Goal: Information Seeking & Learning: Check status

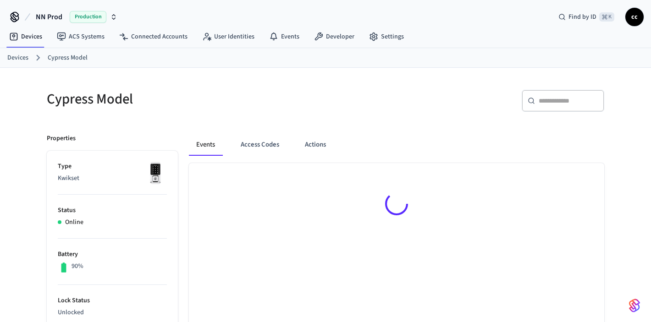
click at [24, 58] on link "Devices" at bounding box center [17, 58] width 21 height 10
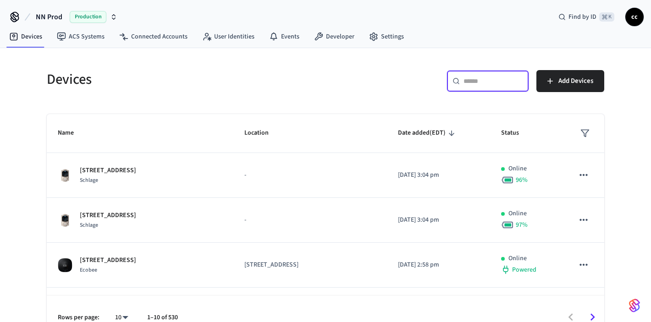
click at [471, 84] on input "text" at bounding box center [493, 81] width 60 height 9
paste input "**********"
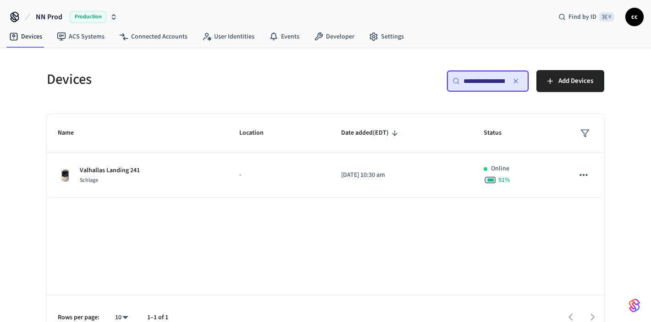
scroll to position [0, 71]
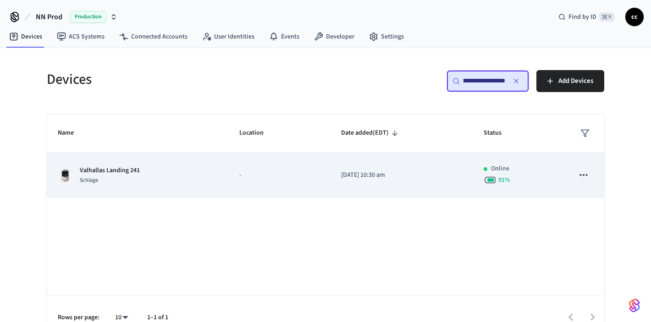
type input "**********"
click at [469, 172] on td "2024/08/16 at 10:30 am" at bounding box center [401, 175] width 143 height 45
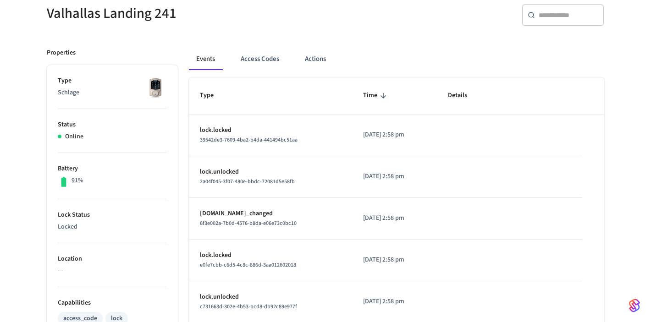
scroll to position [86, 0]
click at [265, 59] on button "Access Codes" at bounding box center [259, 59] width 53 height 22
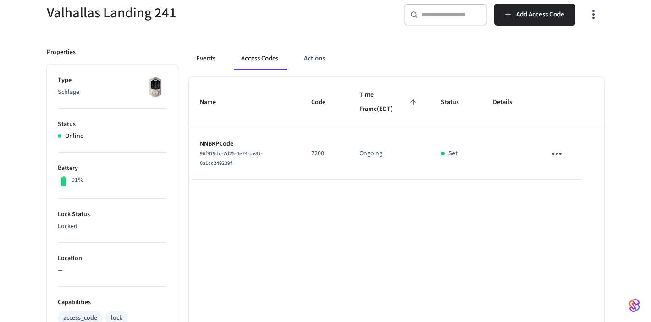
click at [208, 58] on button "Events" at bounding box center [206, 59] width 34 height 22
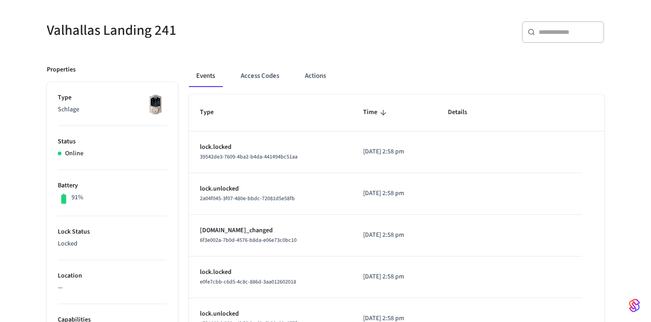
scroll to position [65, 0]
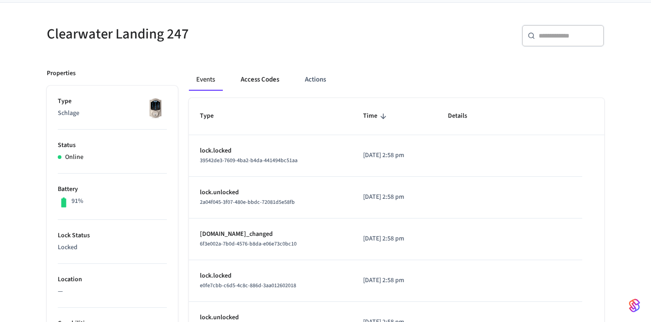
click at [251, 83] on button "Access Codes" at bounding box center [259, 80] width 53 height 22
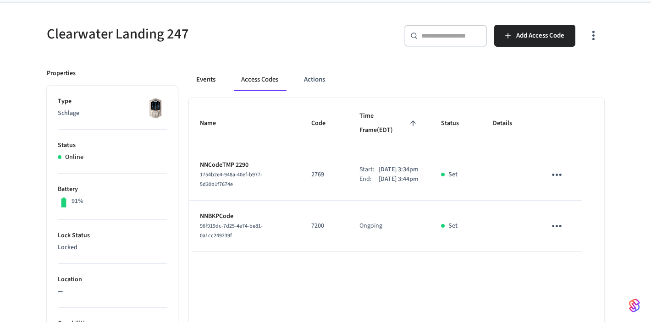
click at [201, 81] on button "Events" at bounding box center [206, 80] width 34 height 22
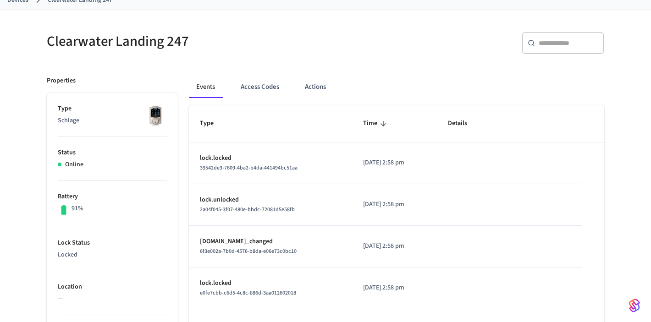
scroll to position [0, 0]
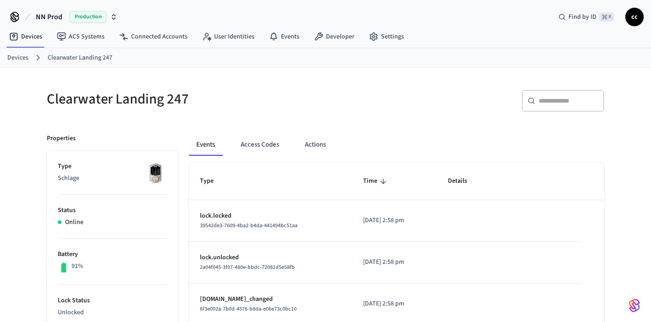
click at [23, 56] on link "Devices" at bounding box center [17, 58] width 21 height 10
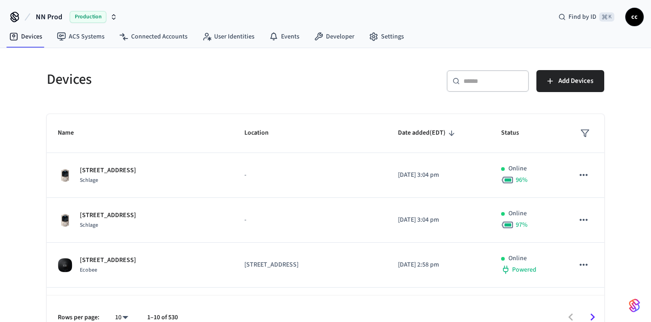
click at [481, 83] on input "text" at bounding box center [493, 81] width 60 height 9
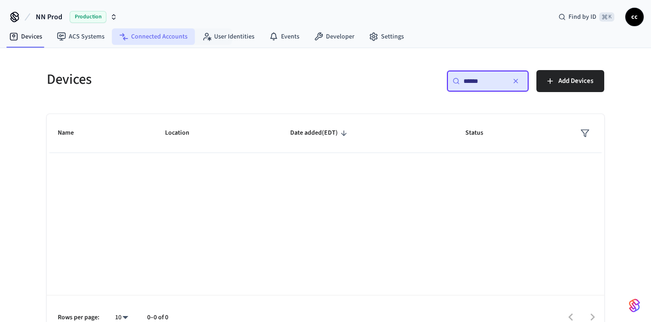
type input "******"
click at [170, 36] on link "Connected Accounts" at bounding box center [153, 36] width 83 height 16
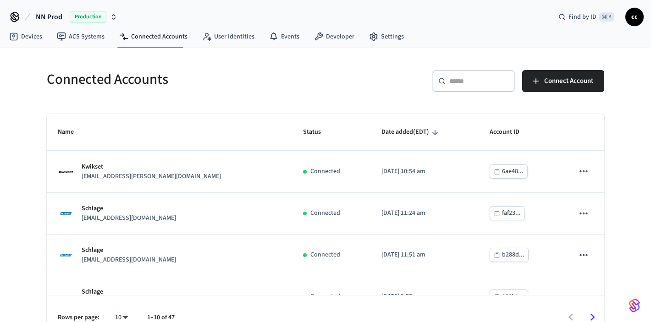
click at [464, 81] on input "text" at bounding box center [479, 81] width 60 height 9
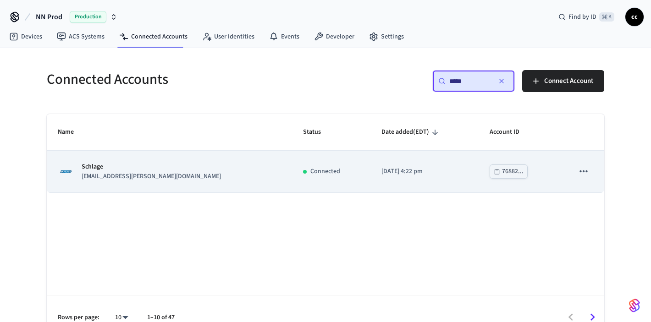
type input "*****"
click at [418, 165] on td "2024/08/14 at 4:22 pm" at bounding box center [424, 172] width 108 height 42
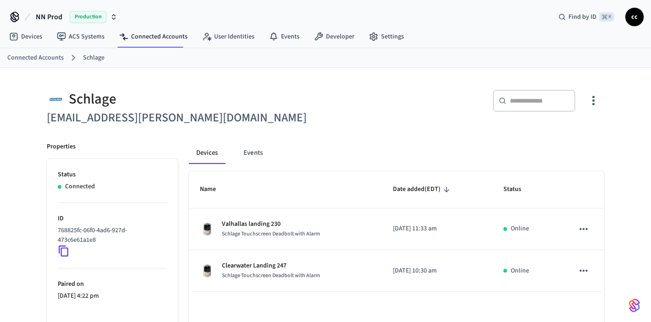
click at [543, 101] on input "text" at bounding box center [540, 100] width 60 height 9
paste input "**********"
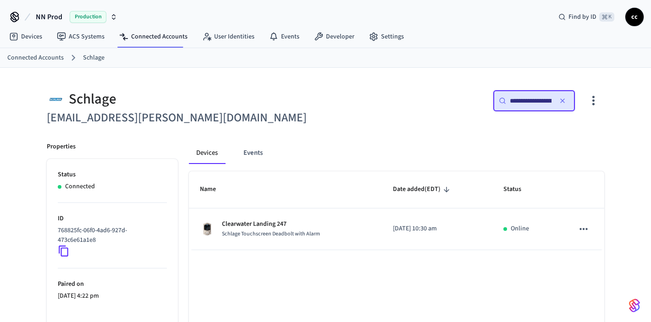
click at [514, 98] on input "**********" at bounding box center [531, 100] width 42 height 9
paste input "text"
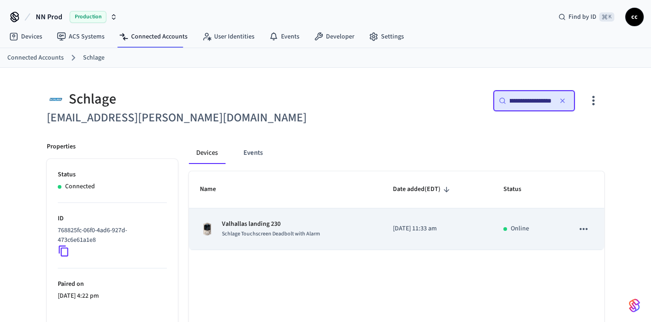
type input "**********"
click at [332, 227] on div "Valhallas landing 230 Schlage Touchscreen Deadbolt with Alarm" at bounding box center [285, 229] width 171 height 19
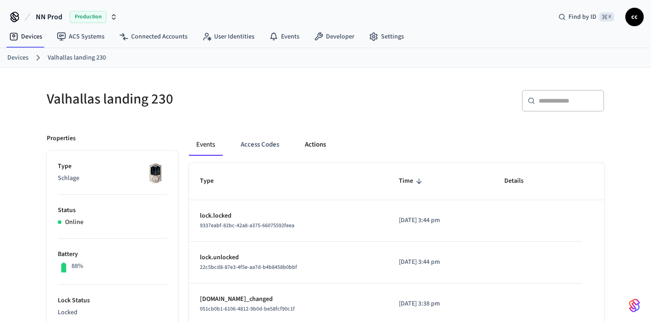
click at [315, 143] on button "Actions" at bounding box center [315, 145] width 36 height 22
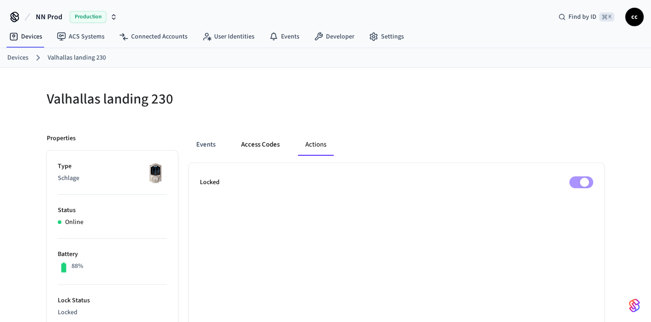
click at [248, 144] on button "Access Codes" at bounding box center [260, 145] width 53 height 22
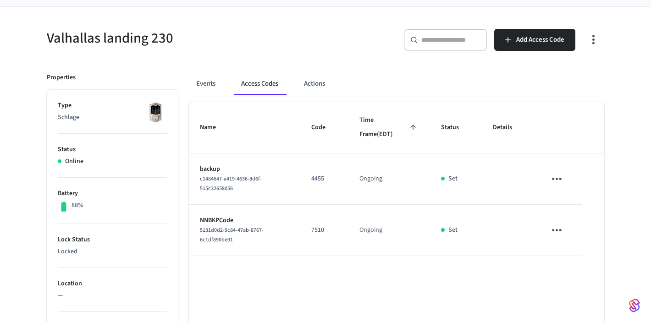
scroll to position [62, 0]
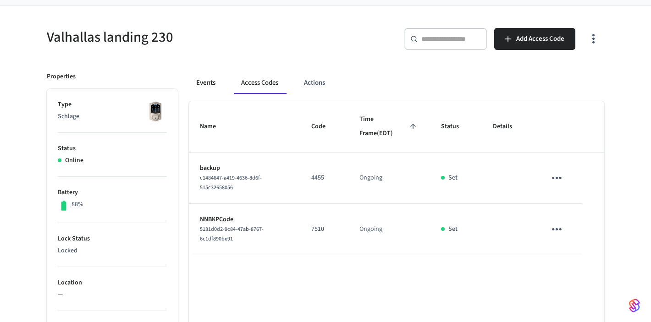
click at [205, 83] on button "Events" at bounding box center [206, 83] width 34 height 22
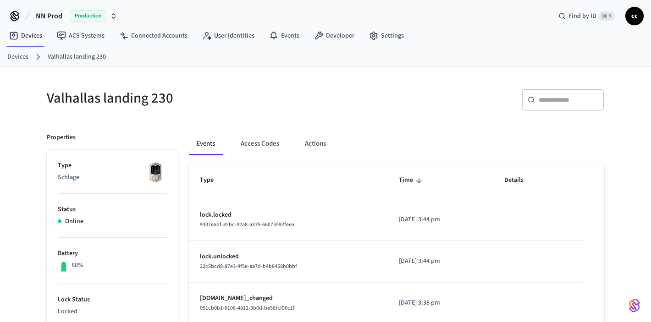
scroll to position [0, 0]
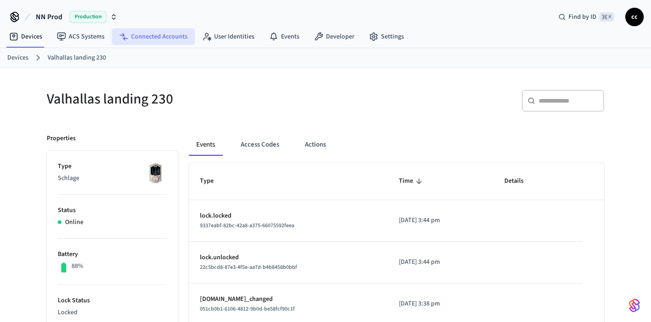
click at [159, 33] on link "Connected Accounts" at bounding box center [153, 36] width 83 height 16
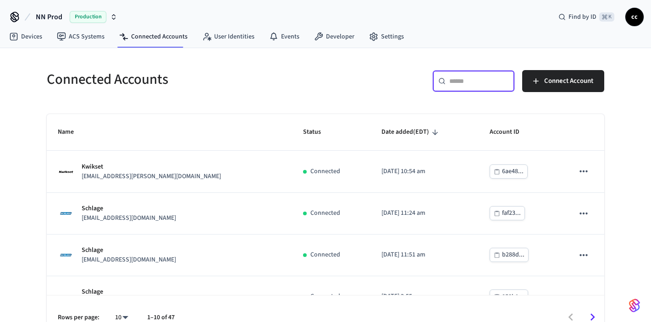
click at [471, 84] on input "text" at bounding box center [479, 81] width 60 height 9
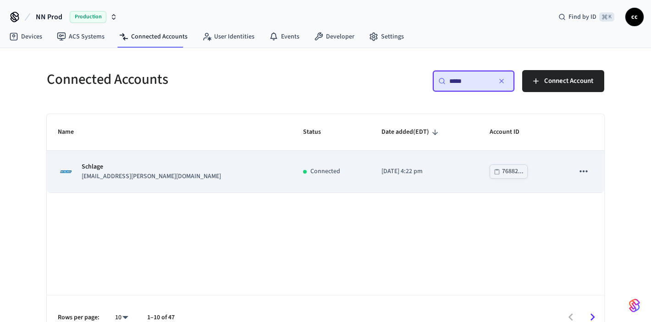
type input "*****"
click at [370, 187] on td "2024/08/14 at 4:22 pm" at bounding box center [424, 172] width 108 height 42
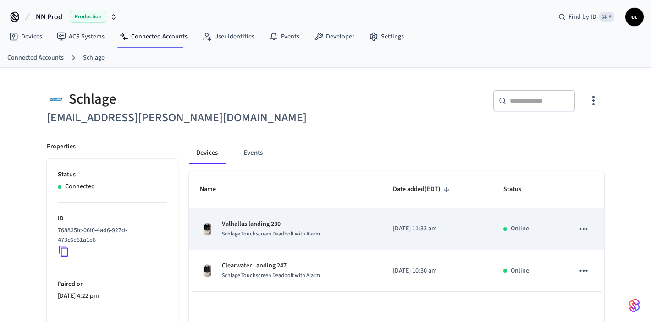
click at [346, 233] on div "Valhallas landing 230 Schlage Touchscreen Deadbolt with Alarm" at bounding box center [285, 229] width 171 height 19
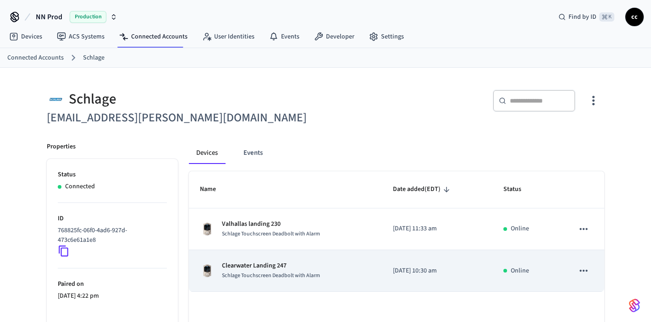
click at [252, 266] on p "Clearwater Landing 247" at bounding box center [271, 266] width 98 height 10
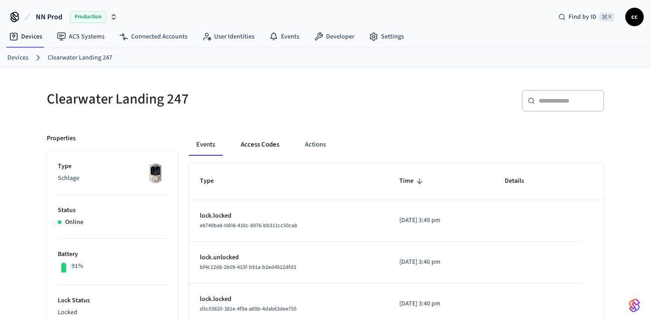
click at [257, 148] on button "Access Codes" at bounding box center [259, 145] width 53 height 22
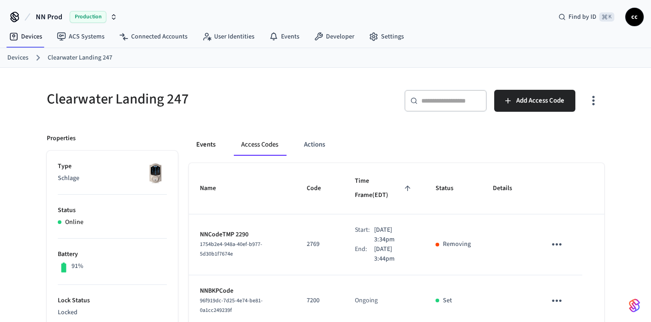
click at [209, 148] on button "Events" at bounding box center [206, 145] width 34 height 22
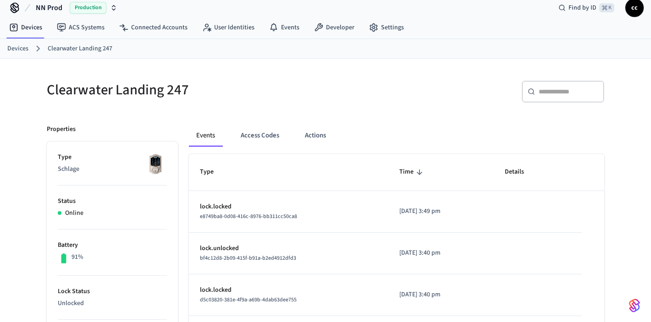
scroll to position [11, 0]
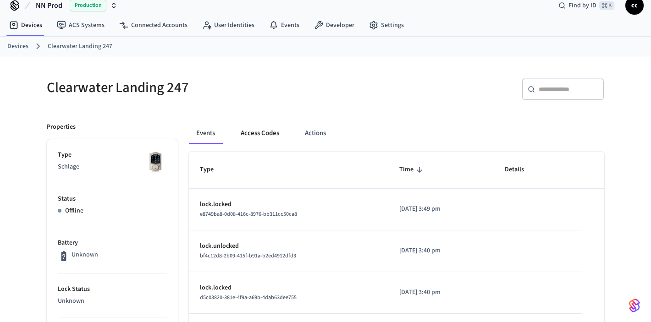
click at [243, 132] on button "Access Codes" at bounding box center [259, 133] width 53 height 22
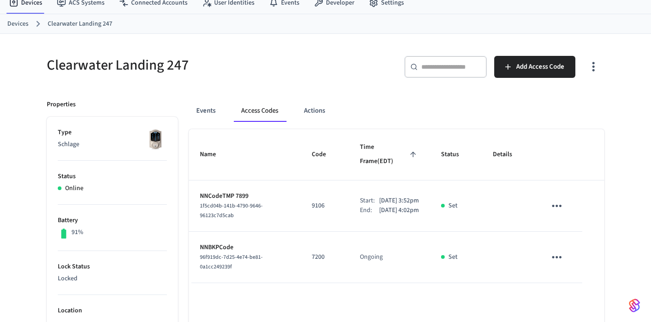
scroll to position [0, 0]
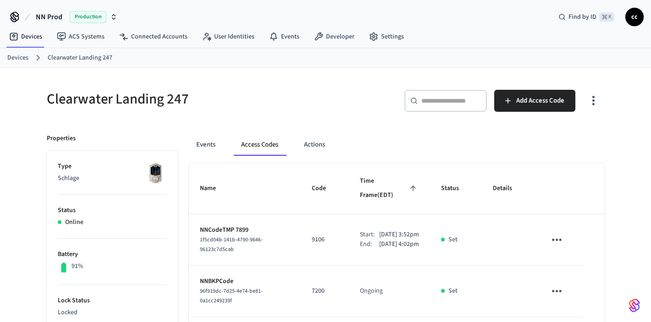
click at [635, 18] on span "cc" at bounding box center [634, 17] width 16 height 16
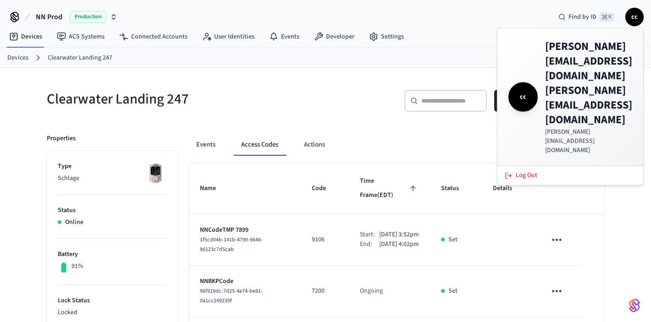
click at [520, 12] on div "NN Prod Production Find by ID ⌘ K cc" at bounding box center [325, 13] width 651 height 27
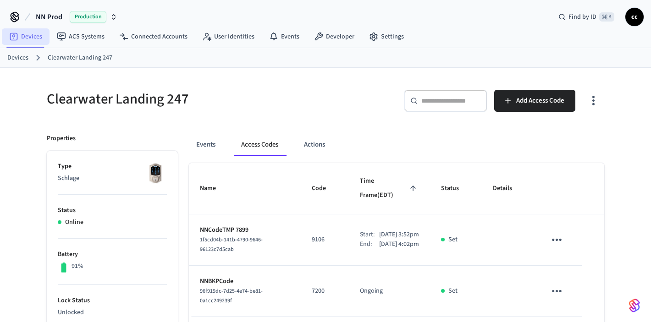
click at [31, 38] on link "Devices" at bounding box center [26, 36] width 48 height 16
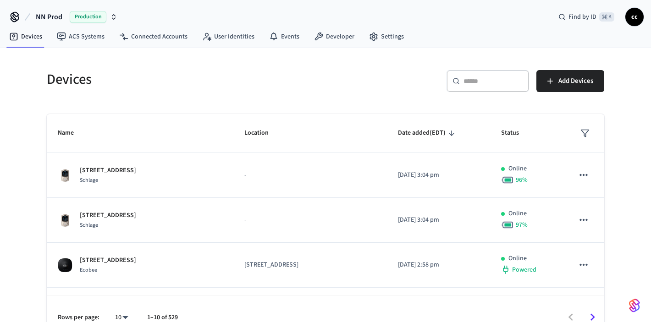
click at [190, 71] on h5 "Devices" at bounding box center [183, 79] width 273 height 19
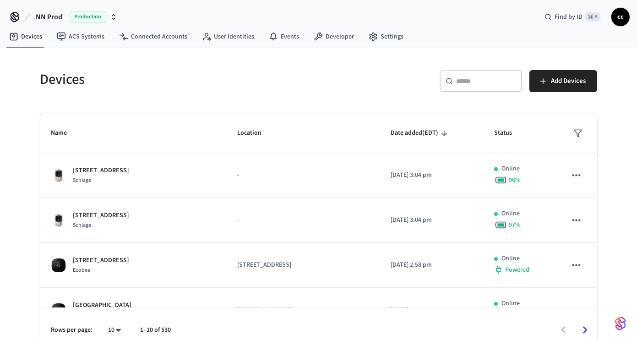
click at [622, 18] on span "cc" at bounding box center [621, 17] width 16 height 16
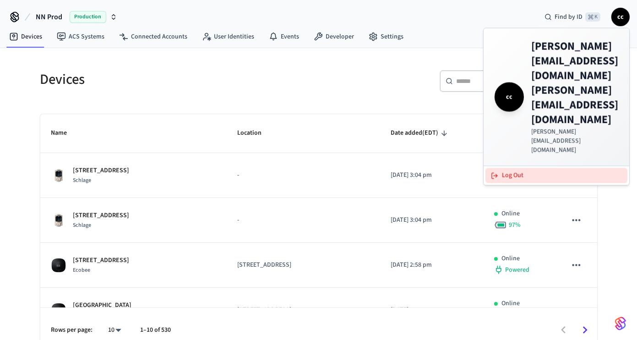
click at [512, 168] on button "Log Out" at bounding box center [557, 175] width 142 height 15
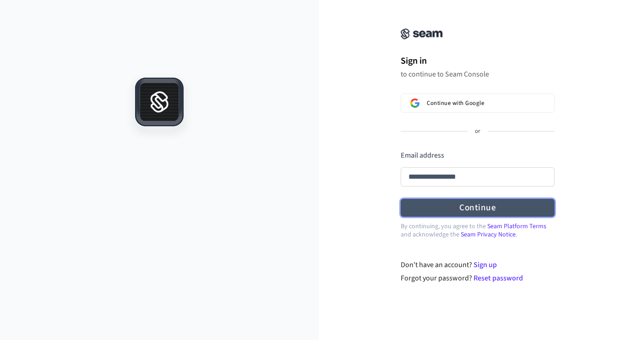
type input "**********"
click at [479, 206] on form "**********" at bounding box center [478, 183] width 154 height 67
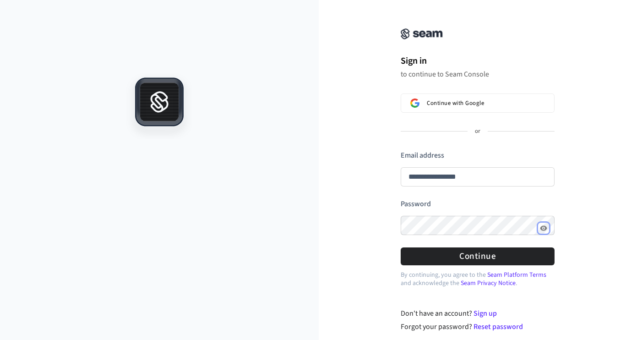
click at [547, 227] on icon "Show password" at bounding box center [544, 227] width 7 height 5
